Goal: Complete application form

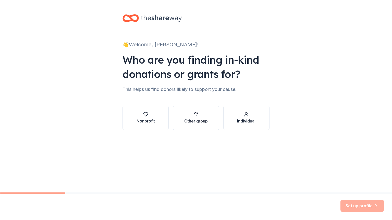
click at [196, 118] on div "Other group" at bounding box center [195, 121] width 23 height 6
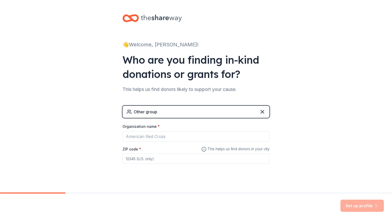
click at [164, 110] on div "Other group" at bounding box center [195, 112] width 147 height 12
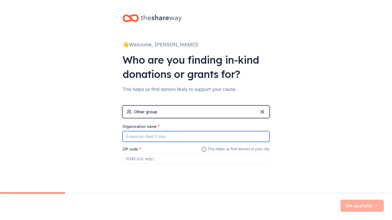
click at [160, 138] on input "Organization name *" at bounding box center [195, 136] width 147 height 11
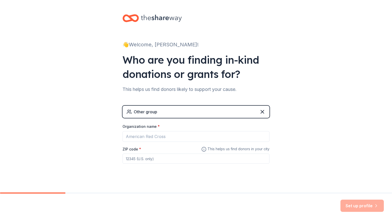
click at [176, 113] on div "Other group" at bounding box center [195, 112] width 147 height 12
click at [161, 113] on div "Other group" at bounding box center [195, 112] width 147 height 12
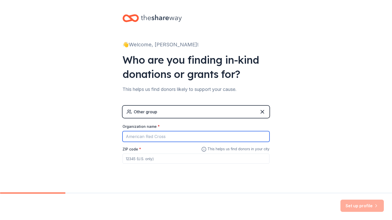
click at [133, 138] on input "Organization name *" at bounding box center [195, 136] width 147 height 11
type input "Wrench Heads Booster Club"
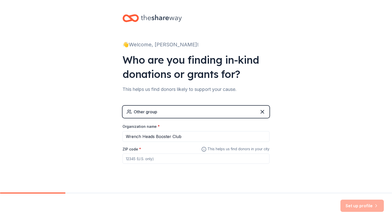
click at [156, 158] on input "ZIP code *" at bounding box center [195, 159] width 147 height 10
drag, startPoint x: 380, startPoint y: 0, endPoint x: 391, endPoint y: 3, distance: 11.8
click at [384, 2] on div "👋 Welcome, [PERSON_NAME]! Who are you finding in-kind donations or grants for? …" at bounding box center [196, 99] width 392 height 199
drag, startPoint x: 279, startPoint y: 0, endPoint x: 271, endPoint y: 0, distance: 7.6
click at [271, 0] on div "👋 Welcome, [PERSON_NAME]! Who are you finding in-kind donations or grants for? …" at bounding box center [195, 99] width 163 height 199
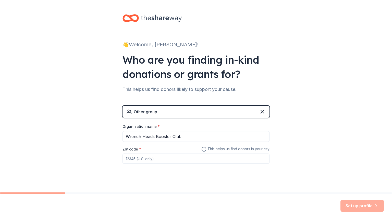
drag, startPoint x: 263, startPoint y: 0, endPoint x: 259, endPoint y: 0, distance: 3.6
click at [259, 0] on div "👋 Welcome, [PERSON_NAME]! Who are you finding in-kind donations or grants for? …" at bounding box center [195, 99] width 163 height 199
click at [211, 0] on div "👋 Welcome, [PERSON_NAME]! Who are you finding in-kind donations or grants for? …" at bounding box center [195, 99] width 163 height 199
click at [192, 0] on div "👋 Welcome, [PERSON_NAME]! Who are you finding in-kind donations or grants for? …" at bounding box center [195, 99] width 163 height 199
click at [176, 1] on div "👋 Welcome, [PERSON_NAME]! Who are you finding in-kind donations or grants for? …" at bounding box center [195, 99] width 163 height 199
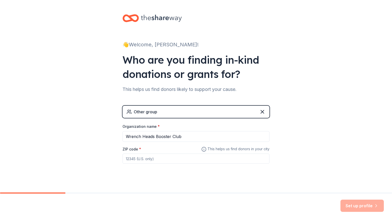
click at [160, 2] on div "👋 Welcome, [PERSON_NAME]! Who are you finding in-kind donations or grants for? …" at bounding box center [195, 99] width 163 height 199
drag, startPoint x: 160, startPoint y: 2, endPoint x: 156, endPoint y: 0, distance: 4.5
click at [156, 0] on div "👋 Welcome, [PERSON_NAME]! Who are you finding in-kind donations or grants for? …" at bounding box center [195, 99] width 163 height 199
drag, startPoint x: 156, startPoint y: 0, endPoint x: 2, endPoint y: 6, distance: 153.9
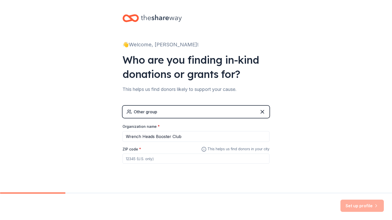
click at [20, 0] on div "👋 Welcome, [PERSON_NAME]! Who are you finding in-kind donations or grants for? …" at bounding box center [196, 99] width 392 height 199
click at [136, 0] on div "👋 Welcome, [PERSON_NAME]! Who are you finding in-kind donations or grants for? …" at bounding box center [195, 99] width 163 height 199
drag, startPoint x: 135, startPoint y: 0, endPoint x: 142, endPoint y: 0, distance: 7.1
click at [146, 0] on div "👋 Welcome, [PERSON_NAME]! Who are you finding in-kind donations or grants for? …" at bounding box center [195, 99] width 163 height 199
click at [313, 0] on div "👋 Welcome, [PERSON_NAME]! Who are you finding in-kind donations or grants for? …" at bounding box center [196, 99] width 392 height 199
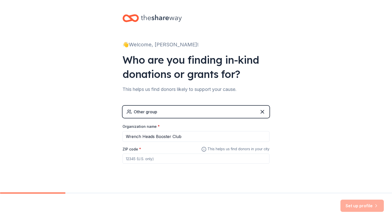
click at [315, 1] on div "👋 Welcome, [PERSON_NAME]! Who are you finding in-kind donations or grants for? …" at bounding box center [196, 99] width 392 height 199
drag, startPoint x: 391, startPoint y: 0, endPoint x: 390, endPoint y: 2, distance: 2.6
drag, startPoint x: 390, startPoint y: 5, endPoint x: 390, endPoint y: 1, distance: 4.2
drag, startPoint x: 227, startPoint y: 0, endPoint x: 223, endPoint y: 0, distance: 4.8
click at [222, 0] on div "👋 Welcome, [PERSON_NAME]! Who are you finding in-kind donations or grants for? …" at bounding box center [195, 99] width 163 height 199
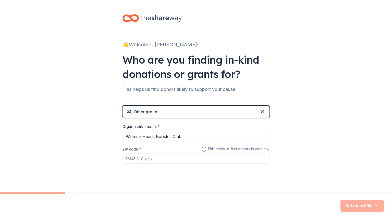
click at [223, 0] on div "👋 Welcome, [PERSON_NAME]! Who are you finding in-kind donations or grants for? …" at bounding box center [195, 99] width 163 height 199
click at [114, 0] on div "👋 Welcome, [PERSON_NAME]! Who are you finding in-kind donations or grants for? …" at bounding box center [195, 99] width 163 height 199
click at [91, 41] on div "👋 Welcome, [PERSON_NAME]! Who are you finding in-kind donations or grants for? …" at bounding box center [196, 99] width 392 height 199
click at [163, 0] on div "👋 Welcome, [PERSON_NAME]! Who are you finding in-kind donations or grants for? …" at bounding box center [195, 99] width 163 height 199
